Goal: Find contact information: Find contact information

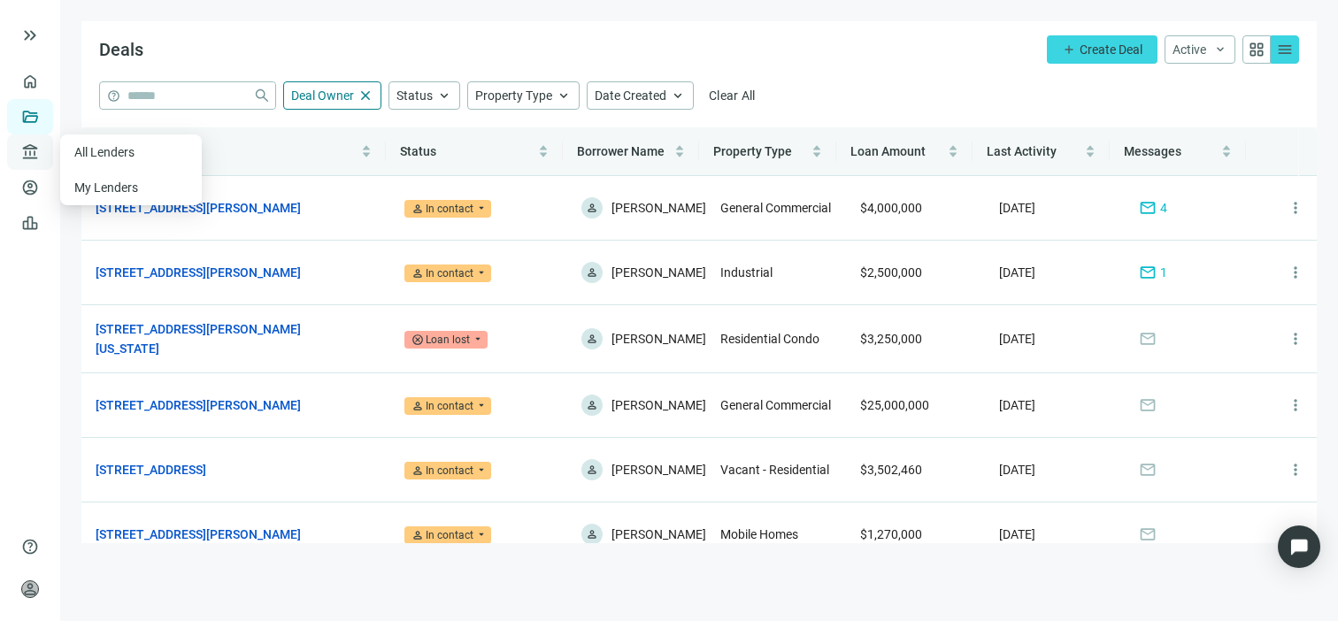
click at [29, 153] on span "account_balance" at bounding box center [27, 152] width 12 height 18
click at [104, 148] on link "All Lenders" at bounding box center [106, 152] width 64 height 14
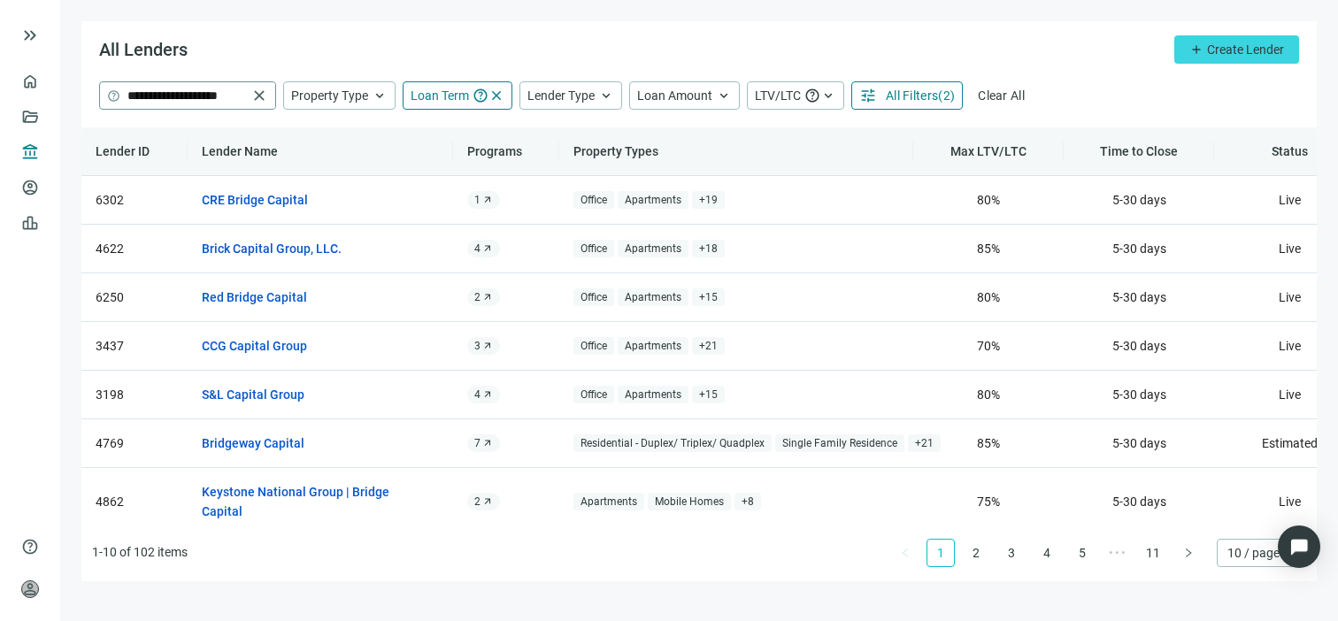
click at [262, 95] on span "close" at bounding box center [259, 96] width 18 height 18
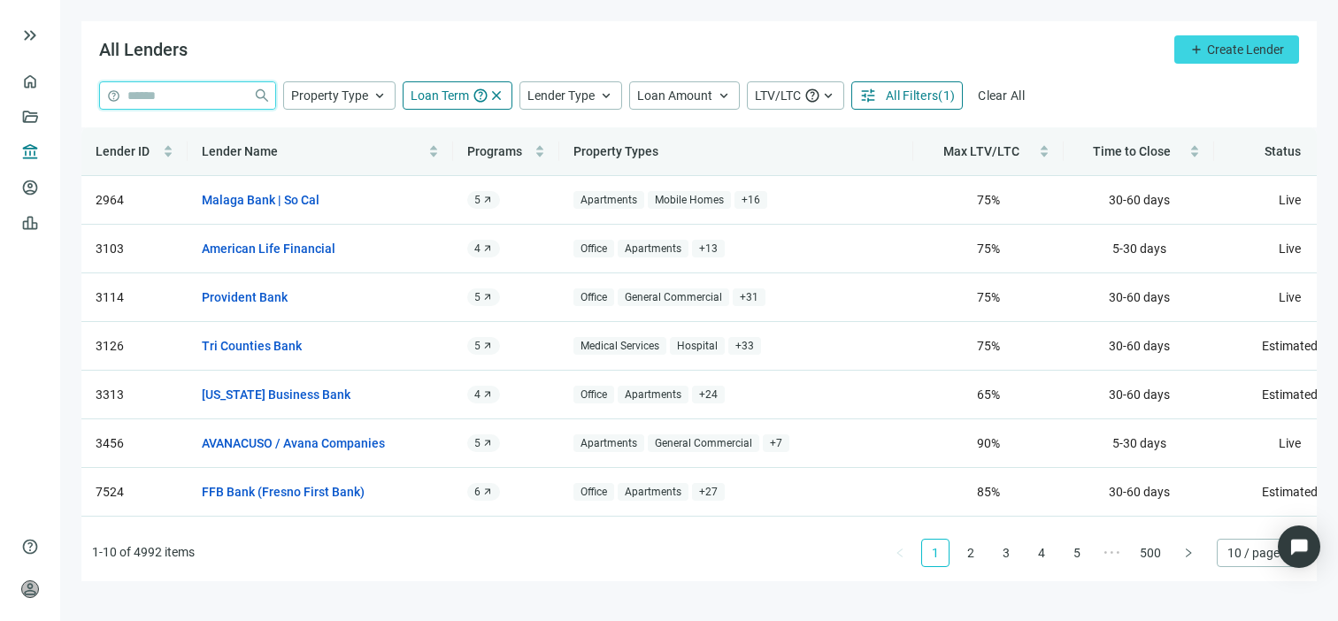
click at [173, 96] on input "search" at bounding box center [186, 95] width 119 height 27
click at [498, 94] on span "close" at bounding box center [496, 96] width 16 height 16
click at [206, 94] on input "search" at bounding box center [186, 95] width 119 height 27
type input "********"
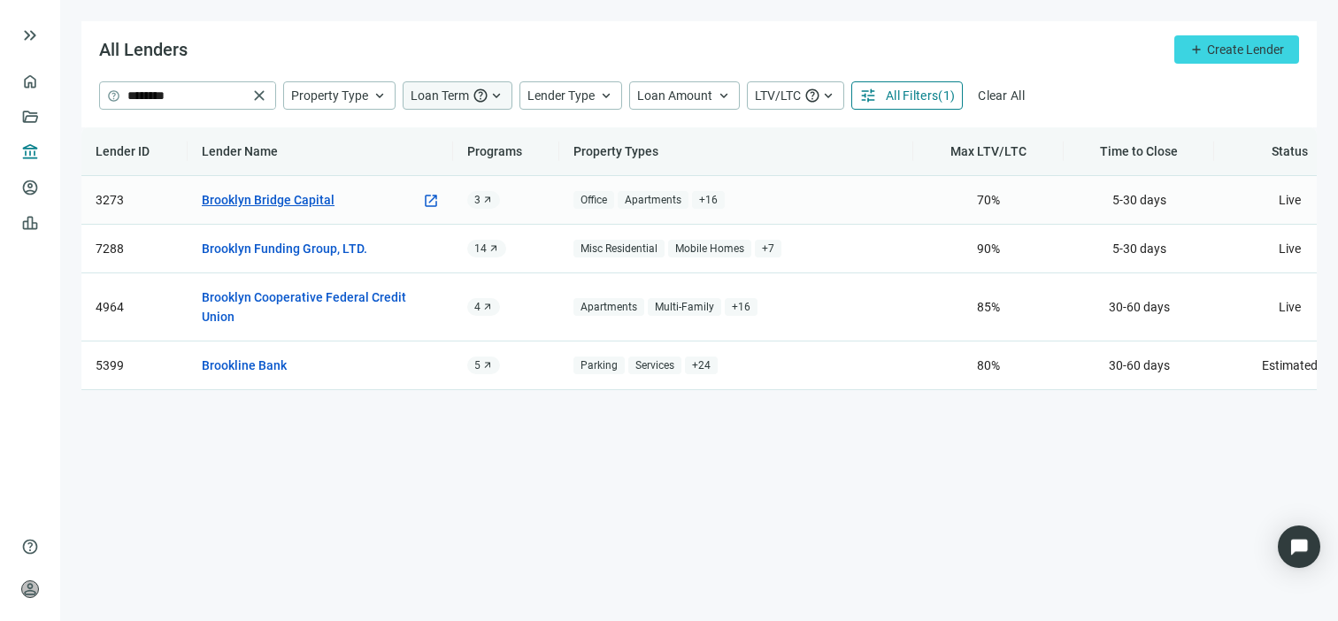
click at [295, 197] on link "Brooklyn Bridge Capital" at bounding box center [268, 199] width 133 height 19
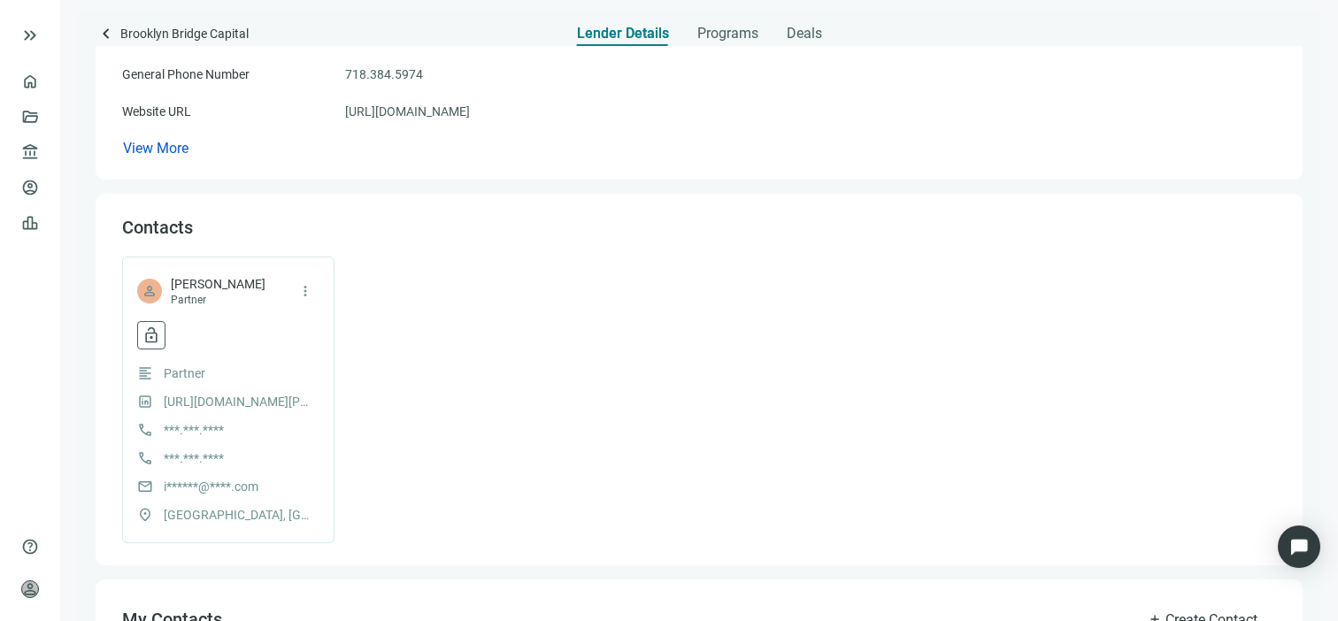
scroll to position [177, 0]
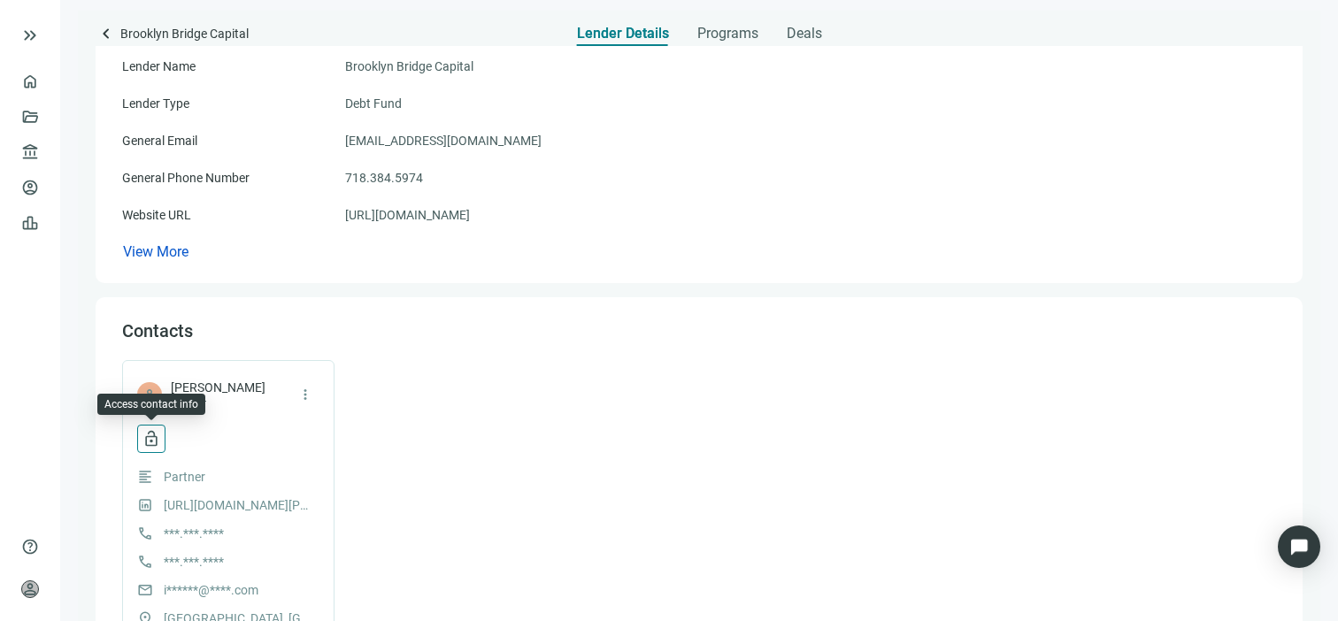
click at [151, 436] on span "lock_open" at bounding box center [151, 439] width 18 height 18
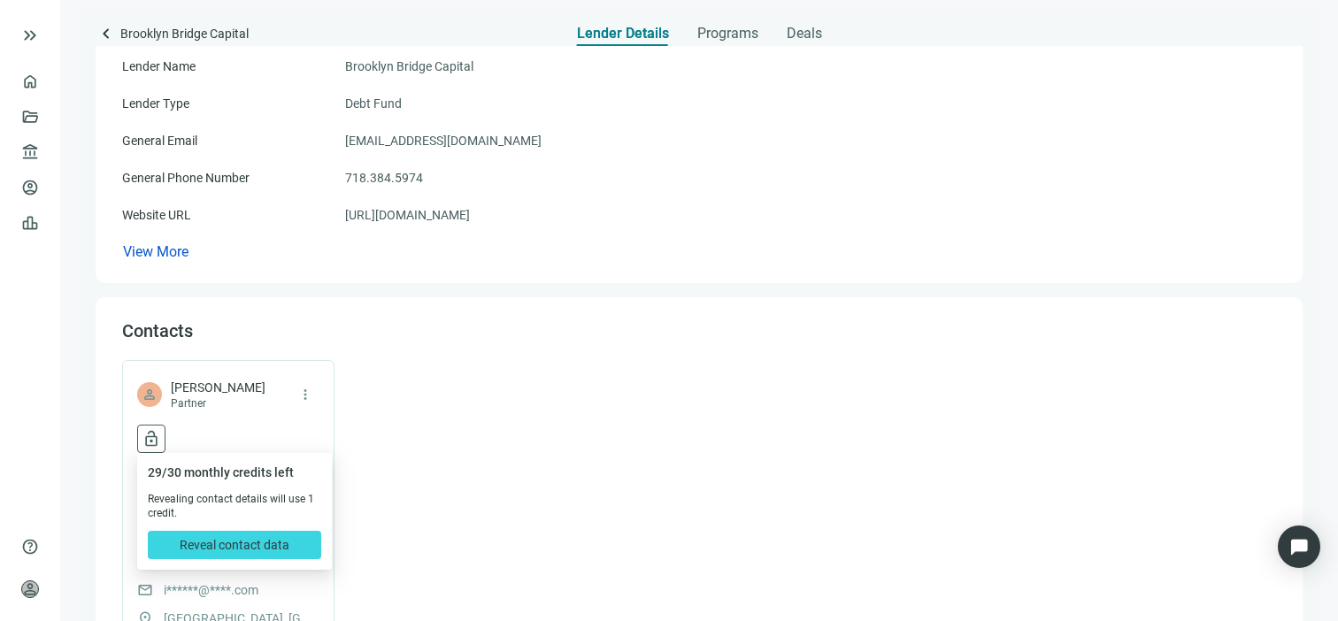
click at [539, 325] on div "Contacts" at bounding box center [699, 330] width 1154 height 23
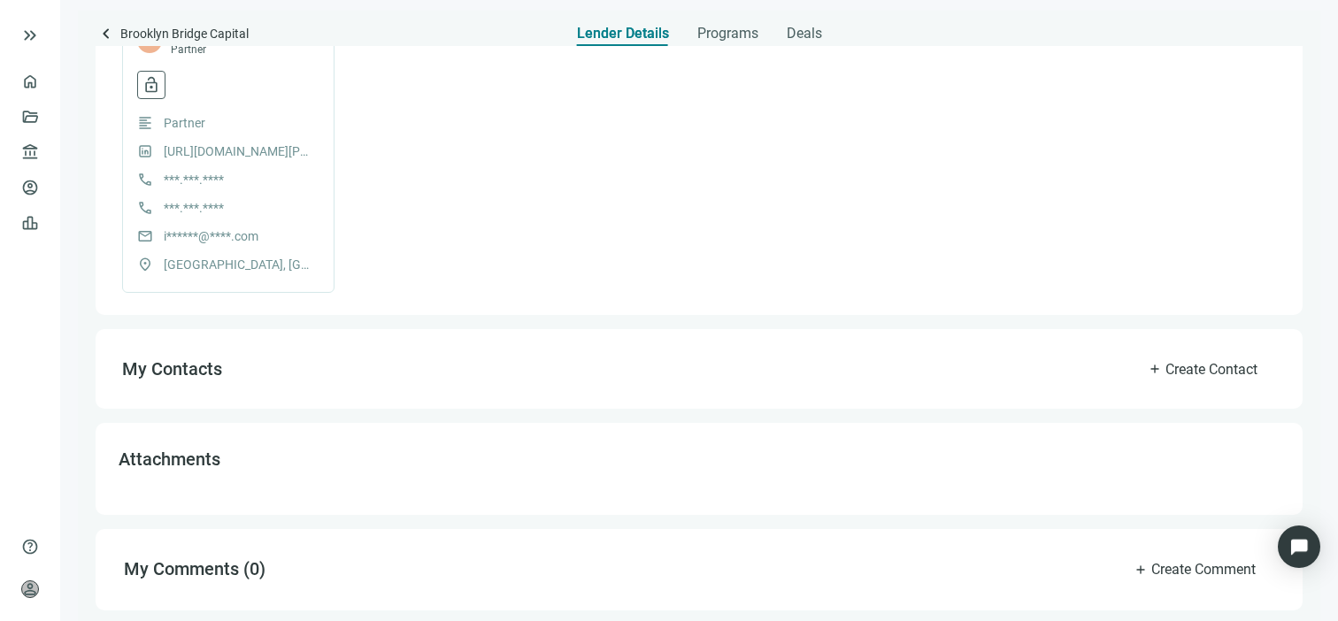
scroll to position [265, 0]
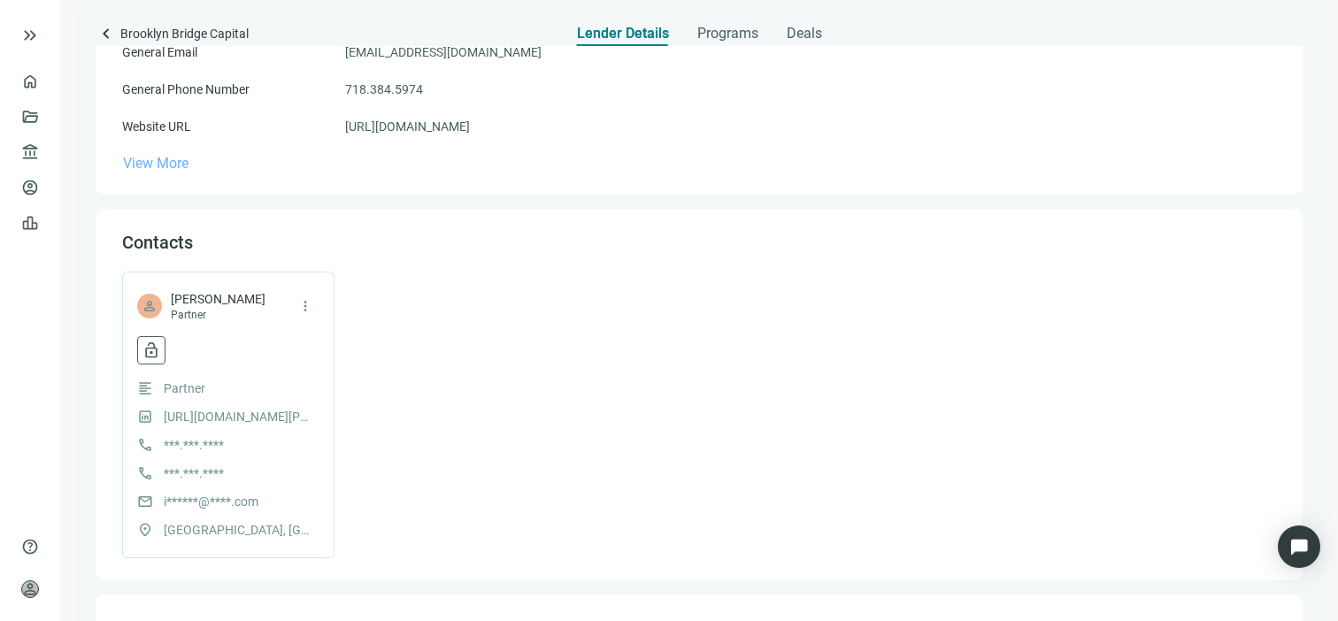
click at [161, 165] on span "View More" at bounding box center [155, 163] width 65 height 17
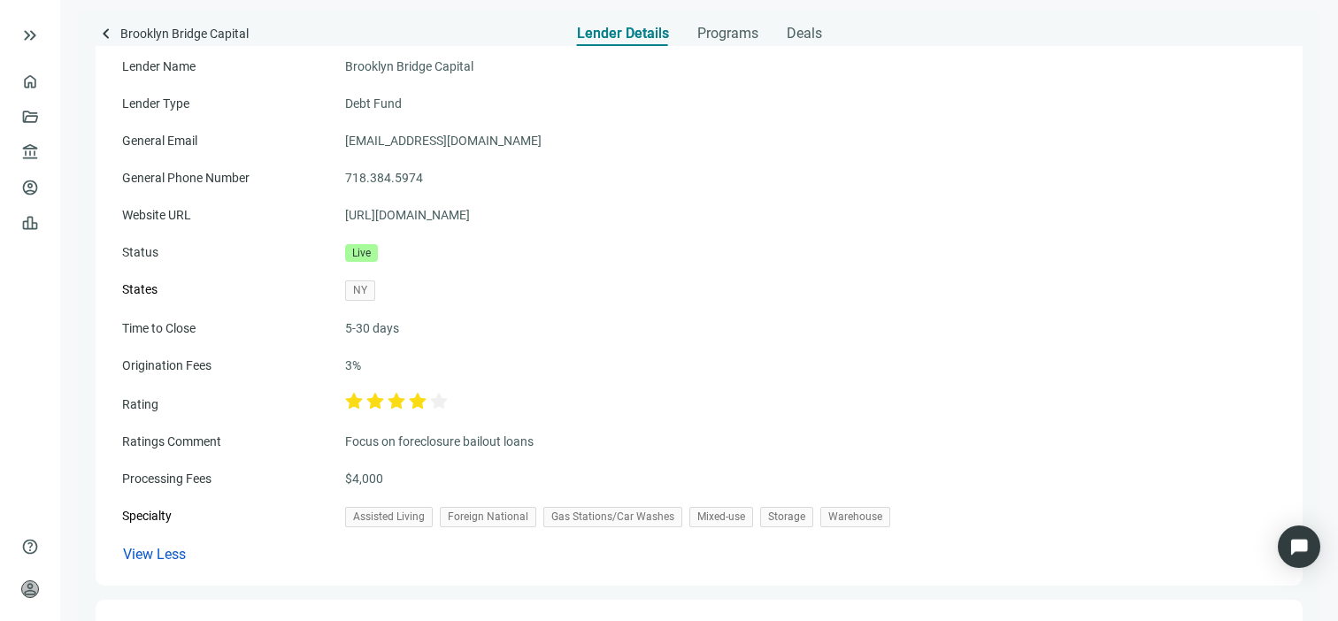
scroll to position [0, 0]
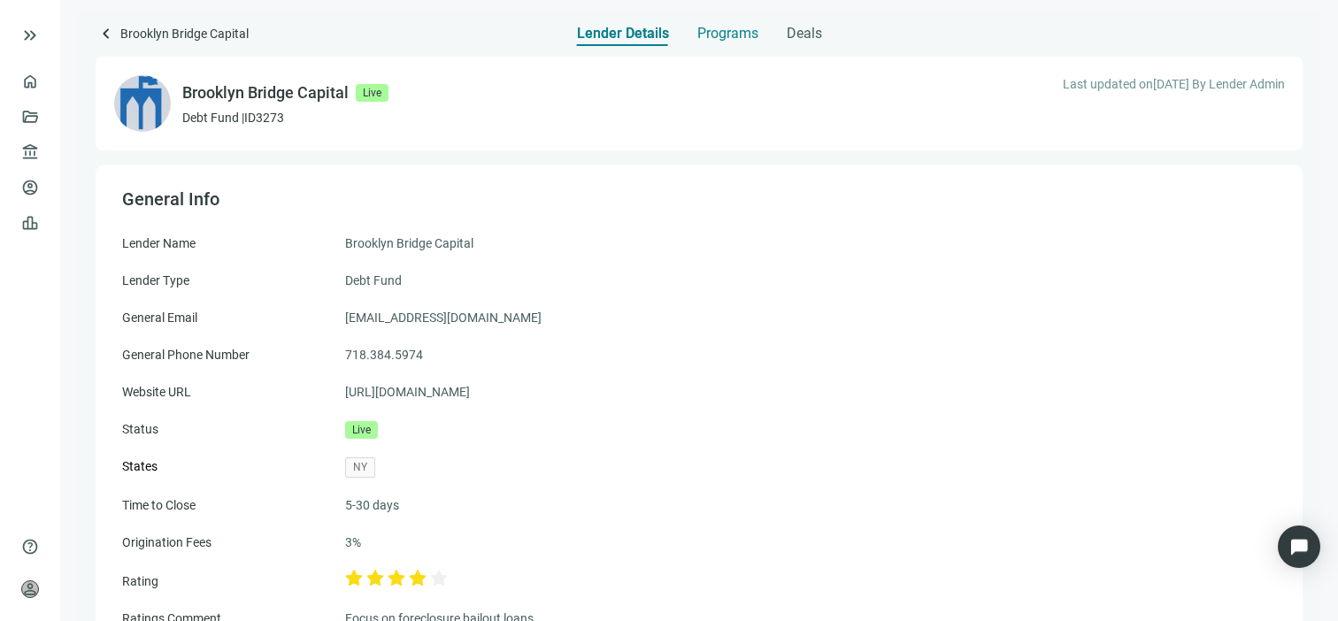
click at [732, 33] on span "Programs" at bounding box center [727, 34] width 61 height 18
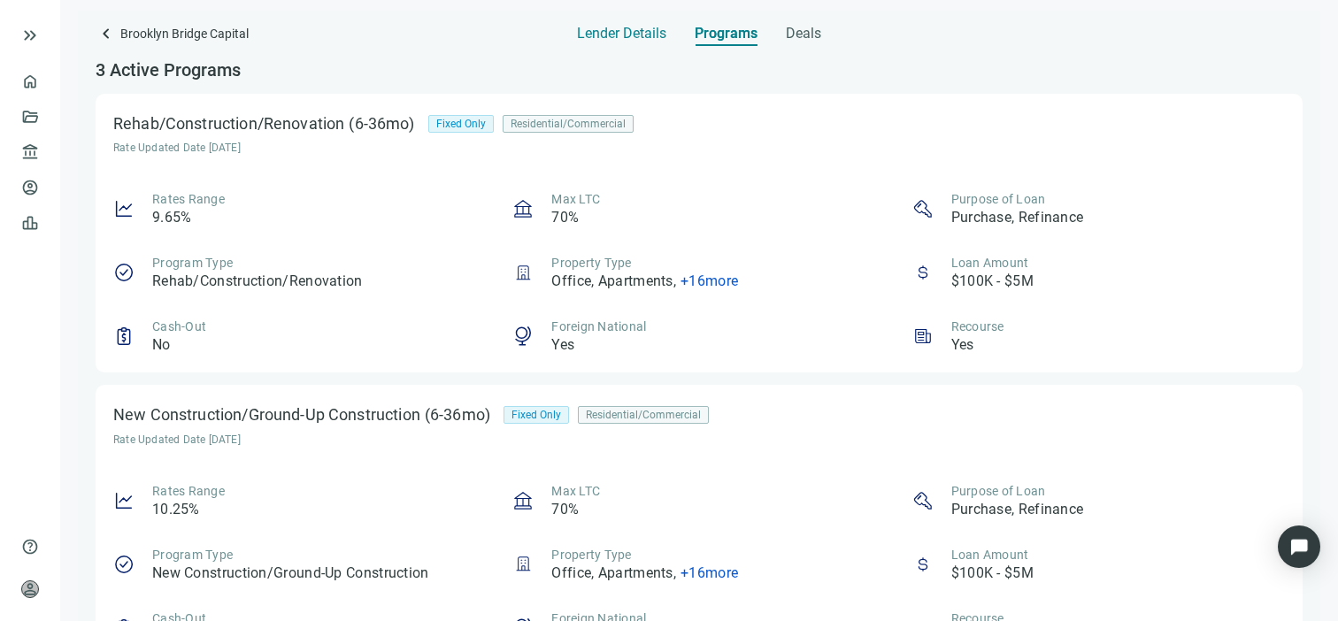
click at [638, 29] on span "Lender Details" at bounding box center [621, 34] width 89 height 18
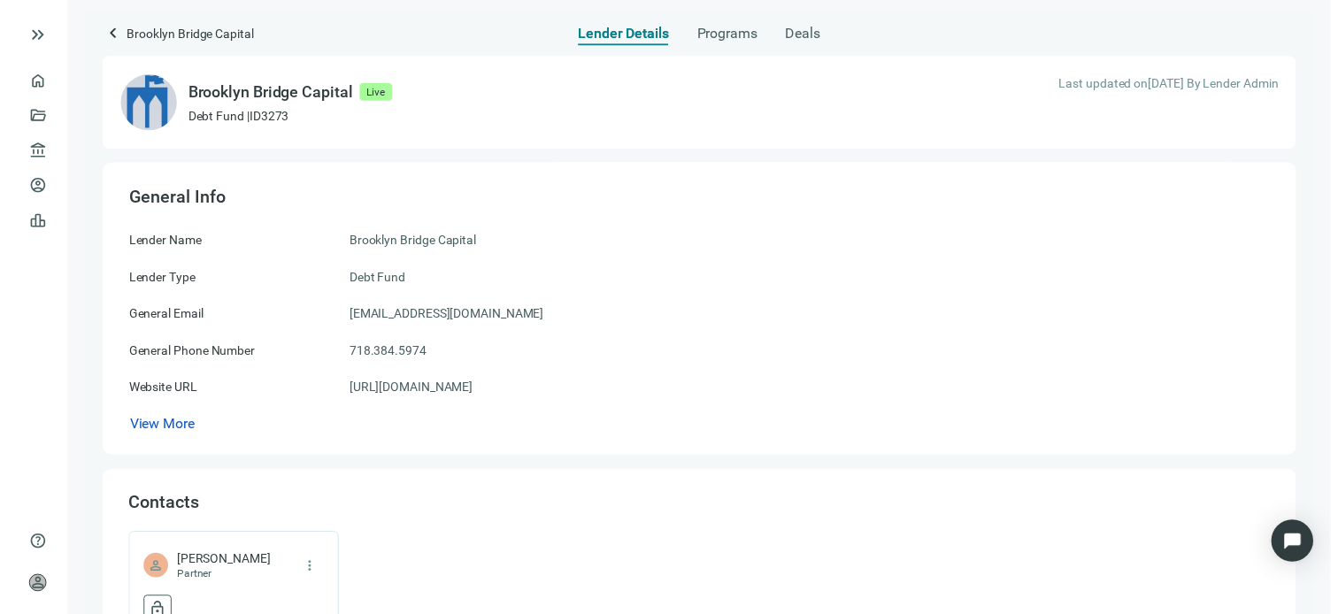
scroll to position [354, 0]
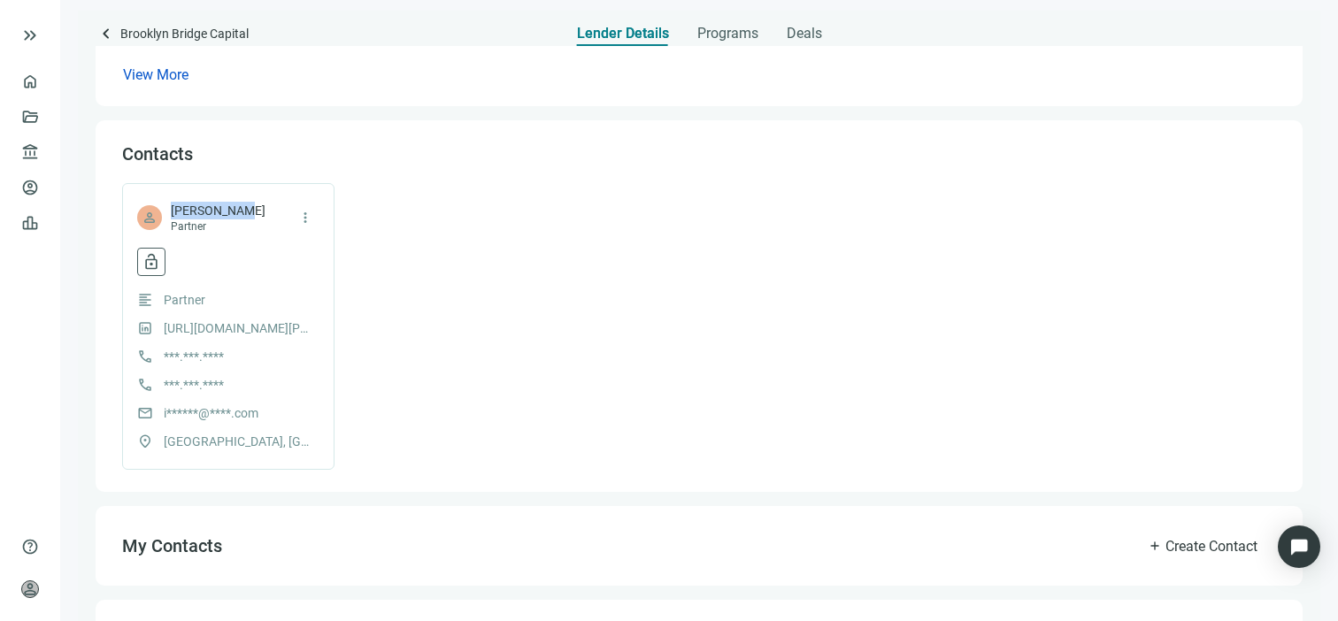
drag, startPoint x: 242, startPoint y: 207, endPoint x: 168, endPoint y: 207, distance: 73.4
click at [168, 207] on div "person Shay Krausz Partner more_vert" at bounding box center [228, 218] width 182 height 32
copy span "Shay Krausz"
click at [156, 260] on span "lock_open" at bounding box center [151, 262] width 18 height 18
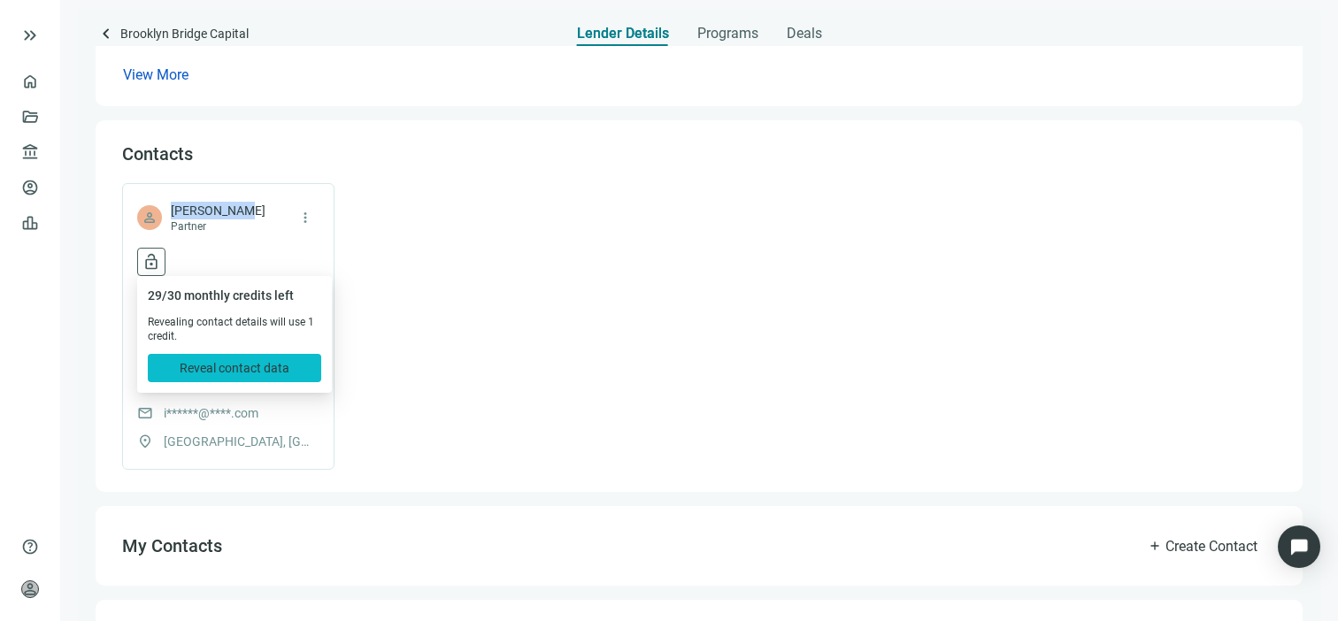
click at [233, 361] on span "Reveal contact data" at bounding box center [235, 368] width 110 height 14
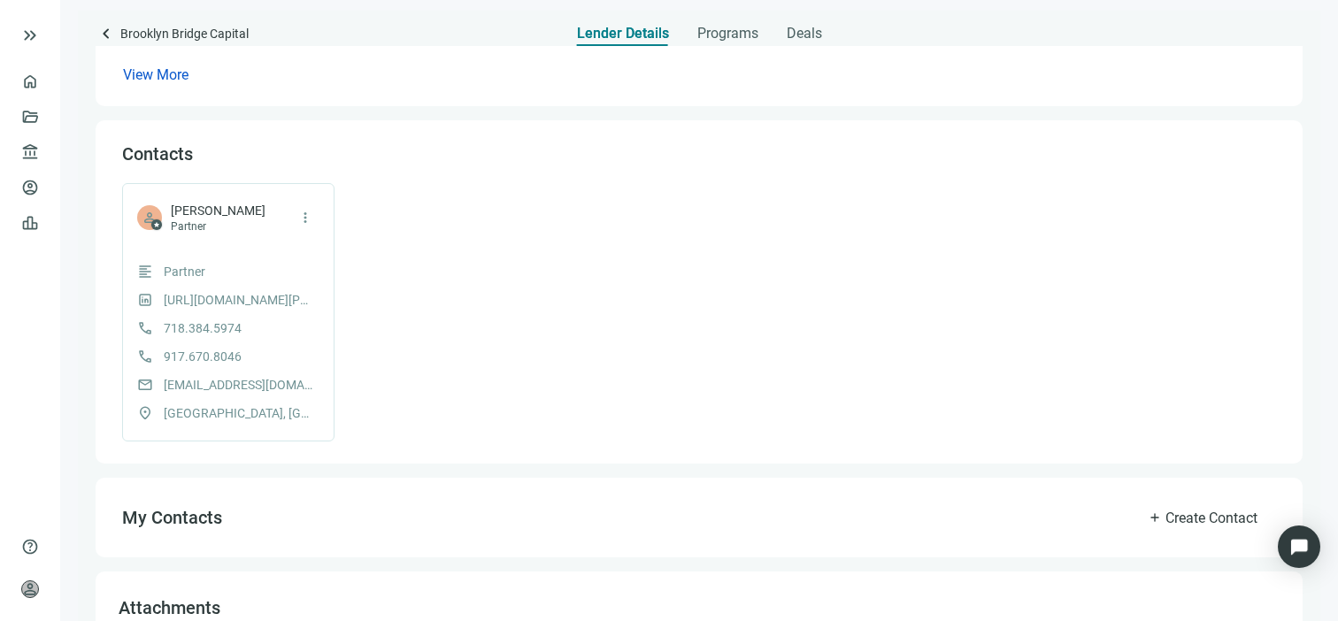
click at [273, 383] on span "info@brooklynbridgecapital.com" at bounding box center [239, 384] width 150 height 19
copy span "info@brooklynbridgecapital.com"
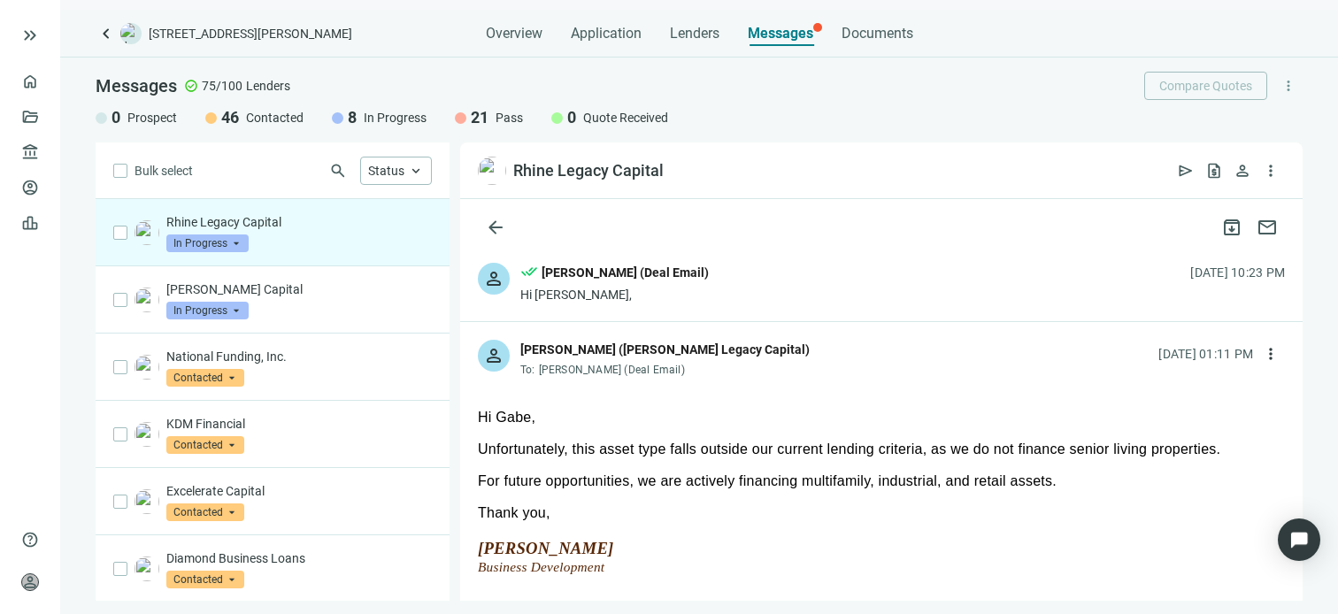
click at [235, 244] on span "In Progress" at bounding box center [207, 243] width 82 height 18
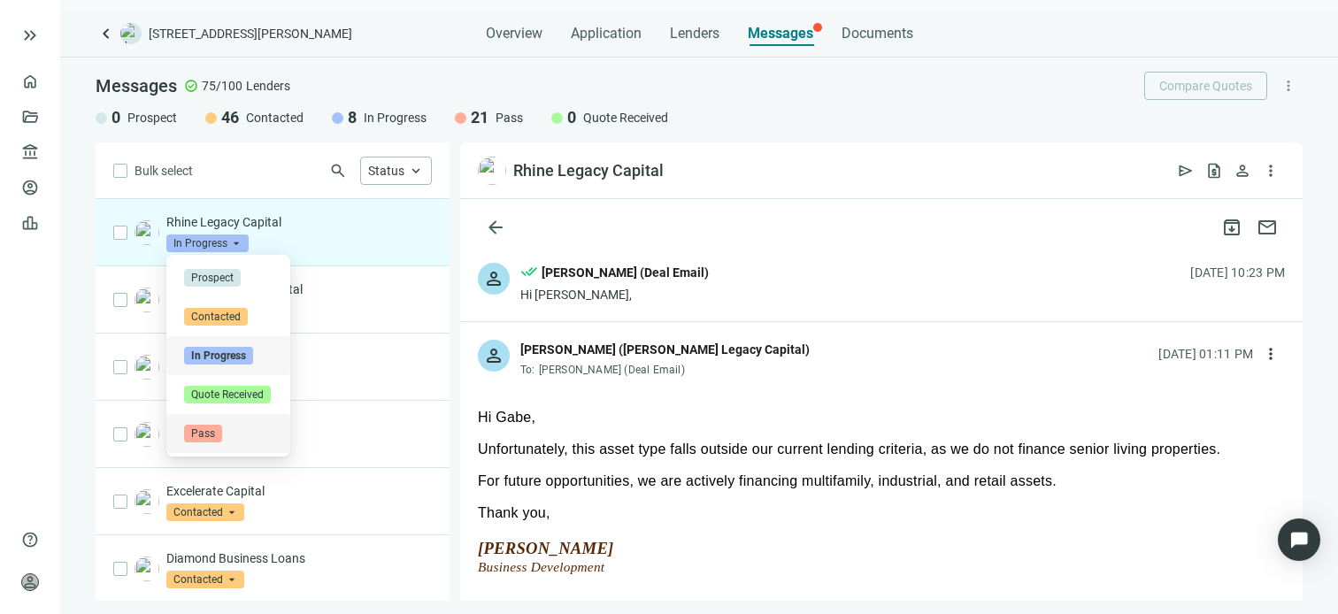
click at [213, 434] on span "Pass" at bounding box center [203, 434] width 38 height 18
